Goal: Task Accomplishment & Management: Manage account settings

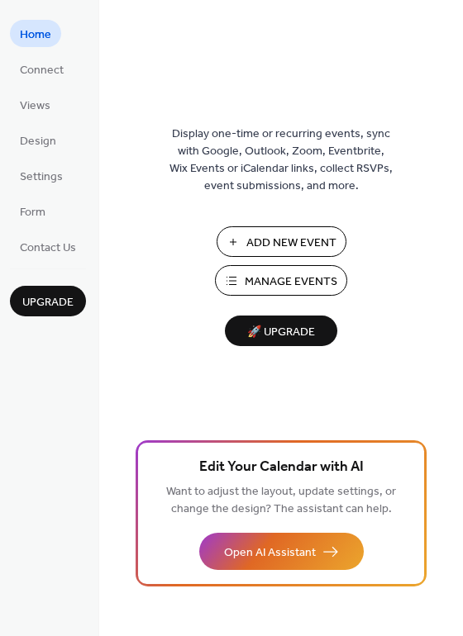
click at [249, 284] on span "Manage Events" at bounding box center [291, 281] width 93 height 17
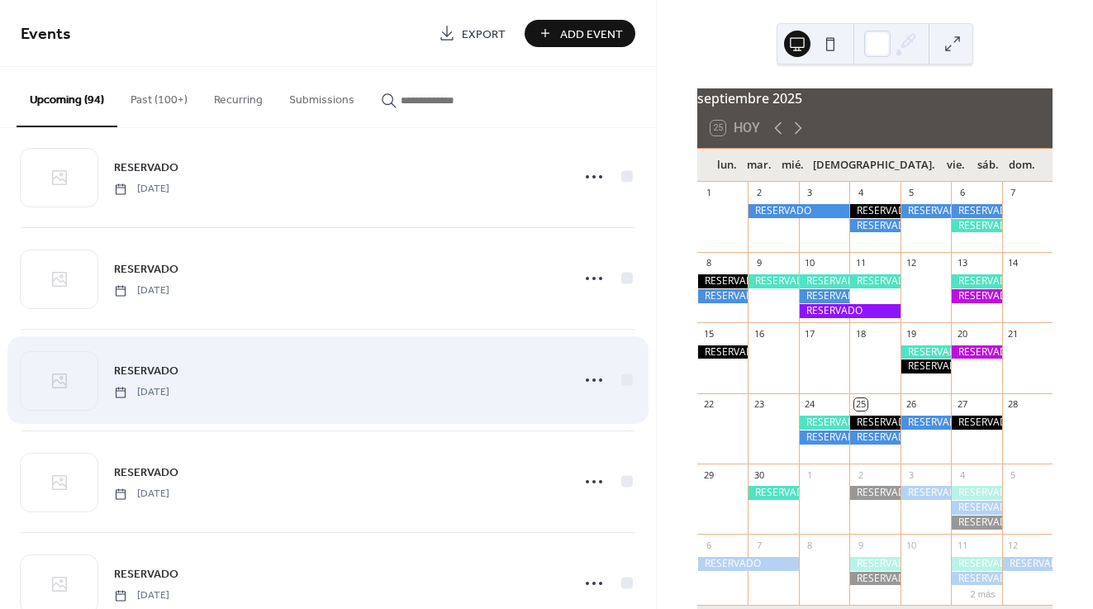
scroll to position [526, 0]
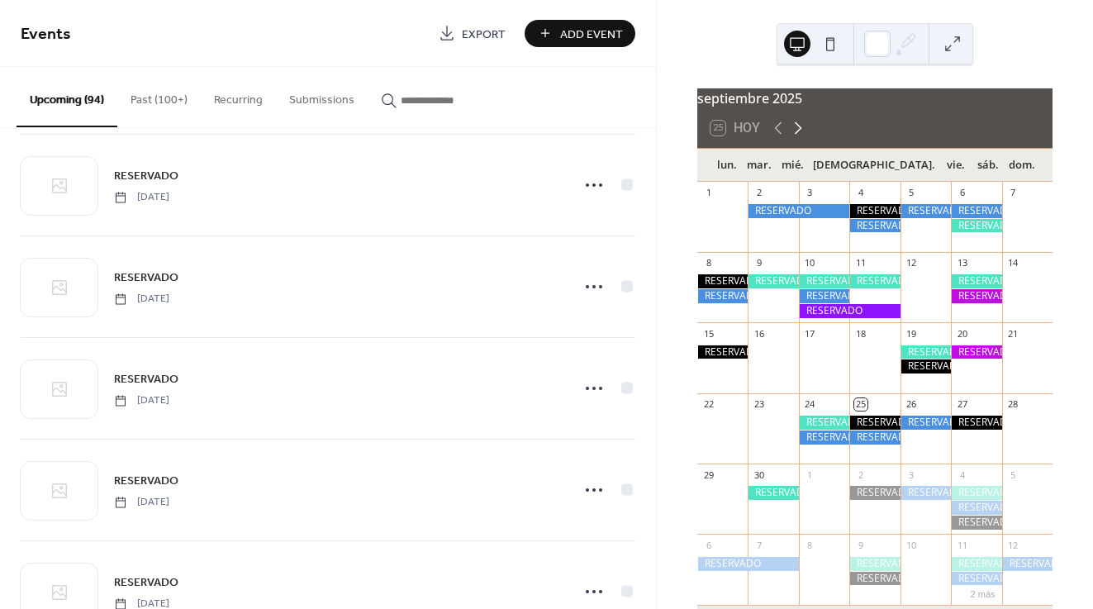
click at [796, 138] on icon at bounding box center [798, 128] width 20 height 20
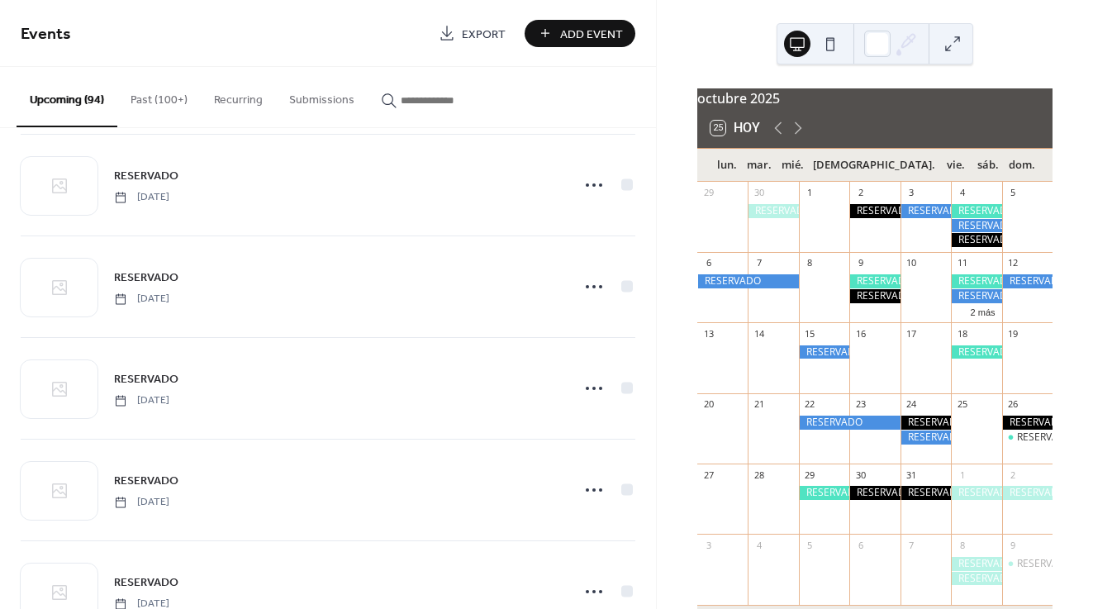
click at [919, 218] on div at bounding box center [925, 211] width 50 height 14
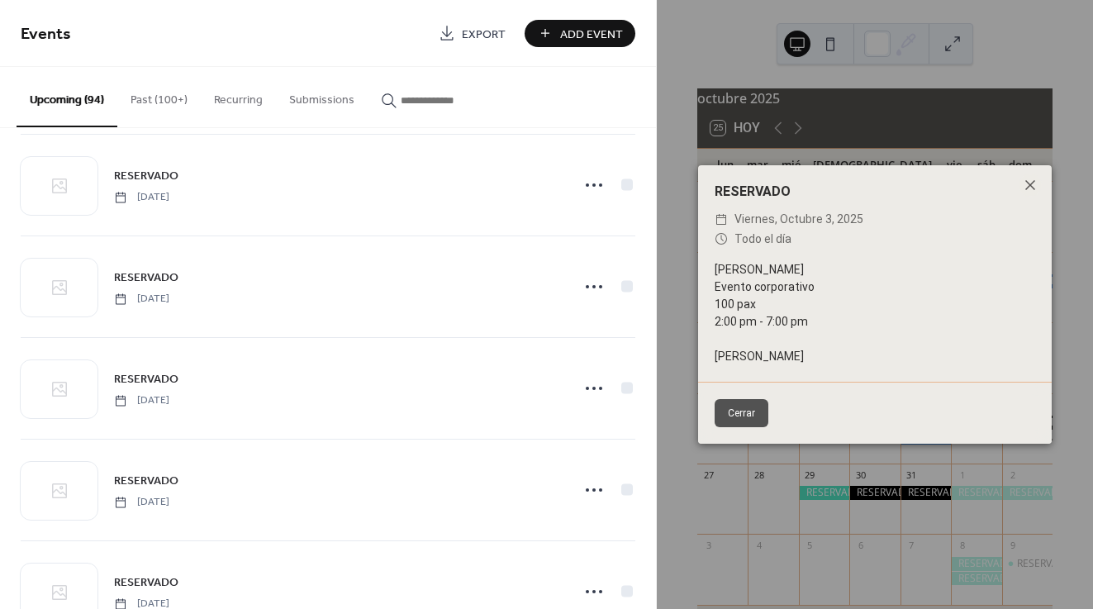
click at [749, 416] on button "Cerrar" at bounding box center [742, 413] width 54 height 28
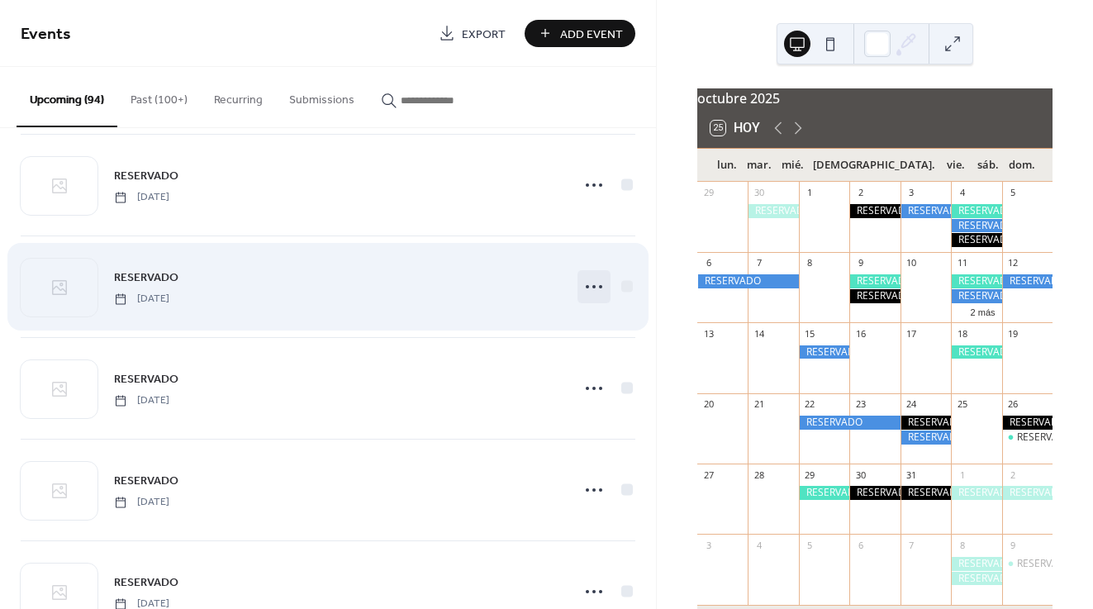
click at [591, 288] on icon at bounding box center [594, 286] width 26 height 26
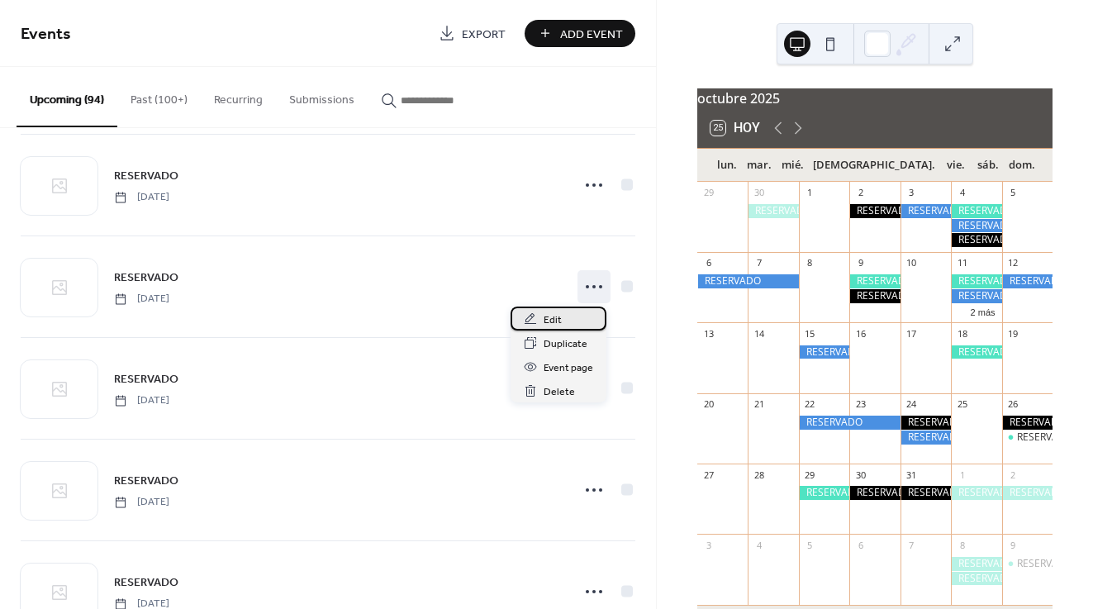
click at [563, 321] on div "Edit" at bounding box center [559, 318] width 96 height 24
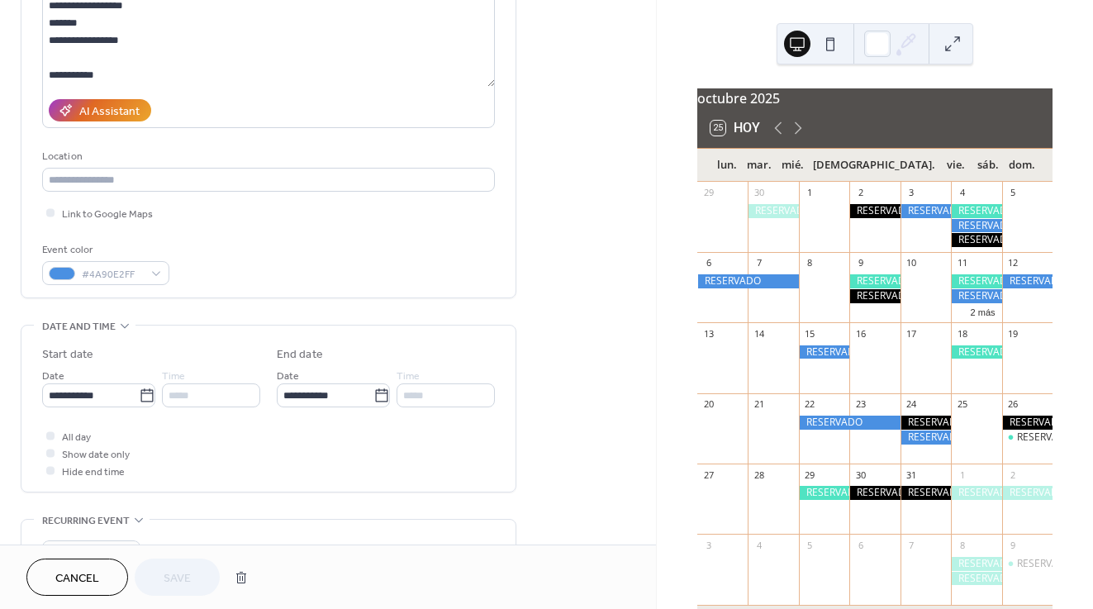
scroll to position [231, 0]
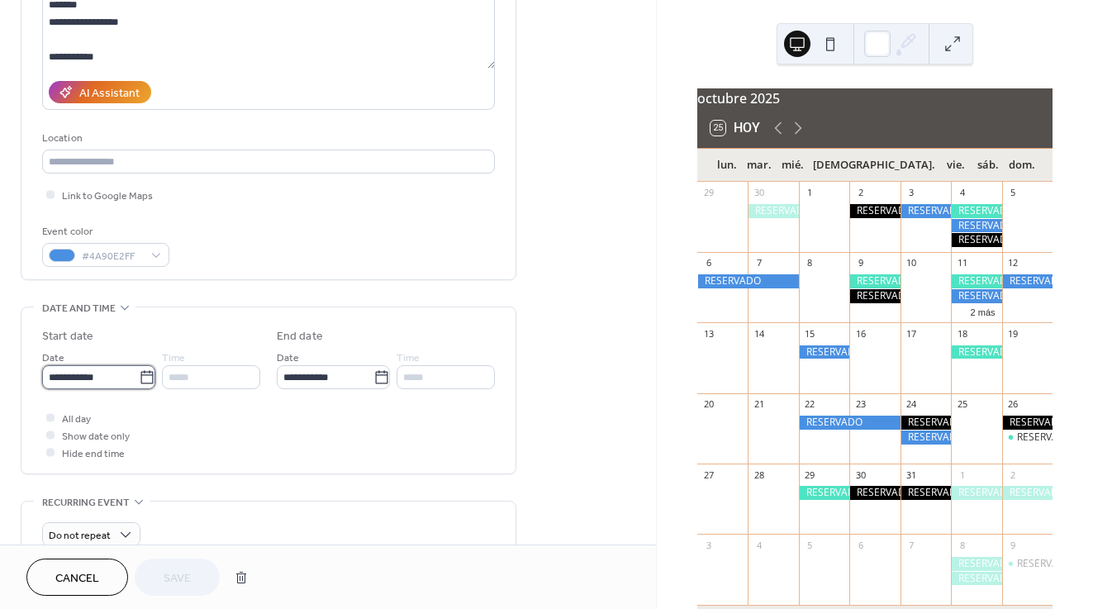
click at [99, 382] on input "**********" at bounding box center [90, 377] width 97 height 24
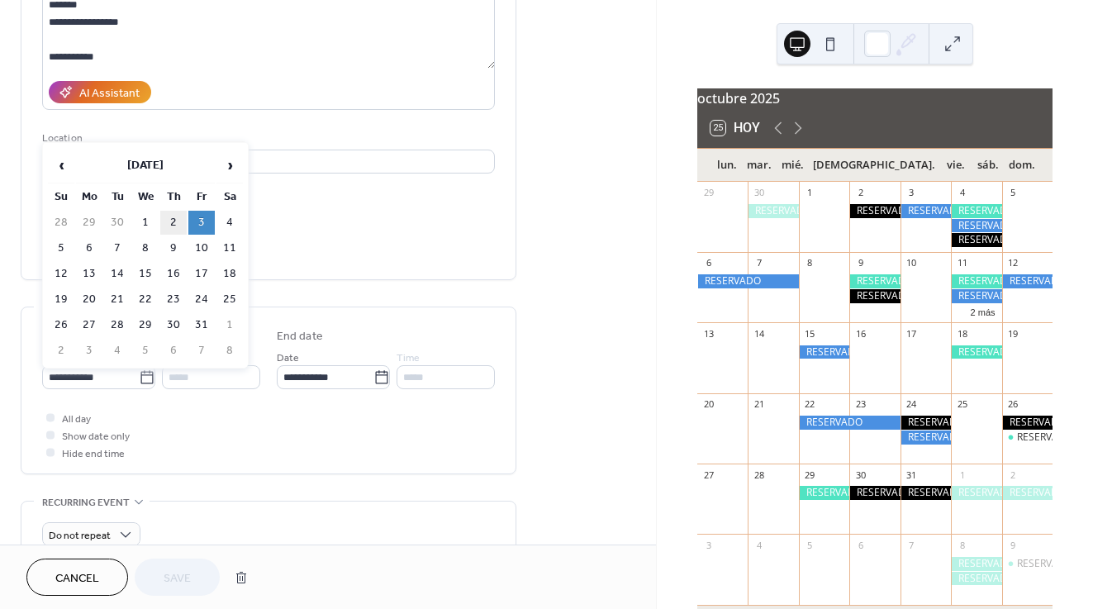
click at [173, 217] on td "2" at bounding box center [173, 223] width 26 height 24
type input "**********"
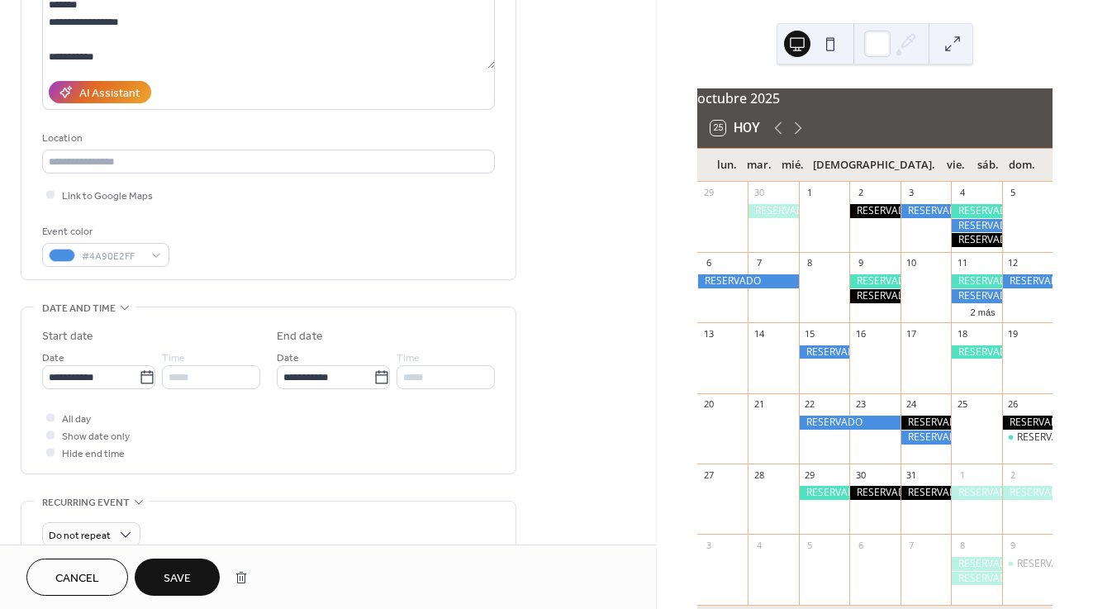
click at [178, 575] on span "Save" at bounding box center [177, 578] width 27 height 17
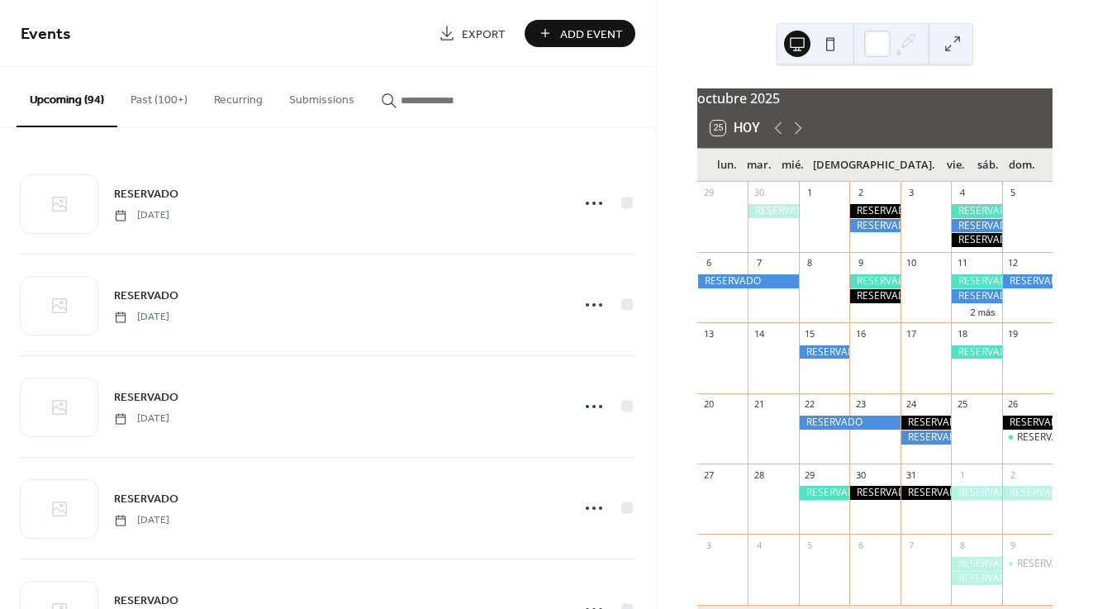
click at [868, 233] on div at bounding box center [874, 226] width 50 height 14
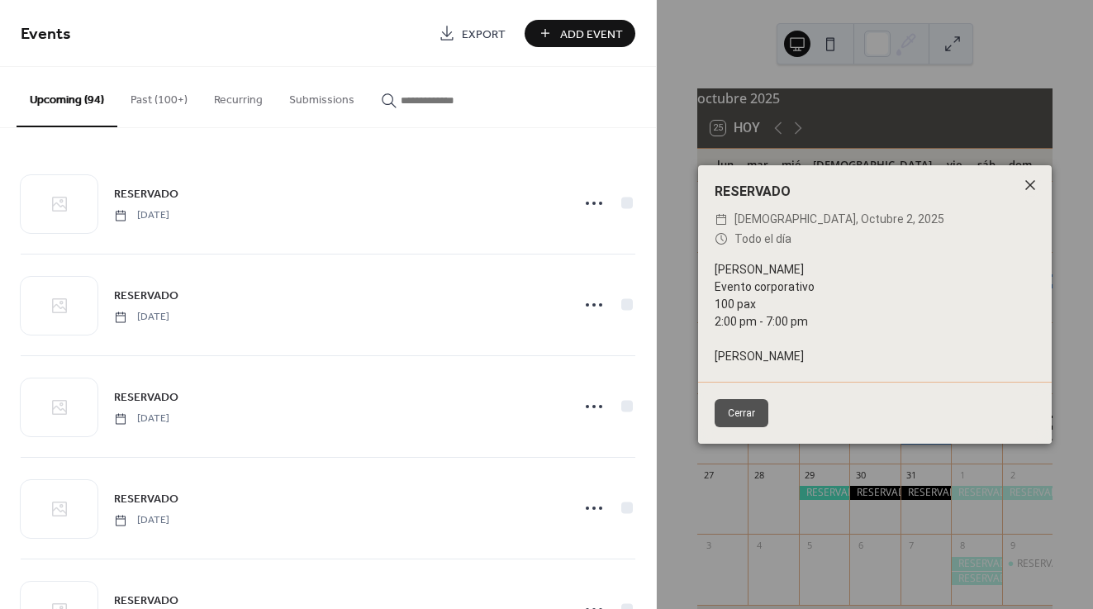
click at [1027, 184] on icon at bounding box center [1030, 185] width 20 height 20
